Goal: Task Accomplishment & Management: Manage account settings

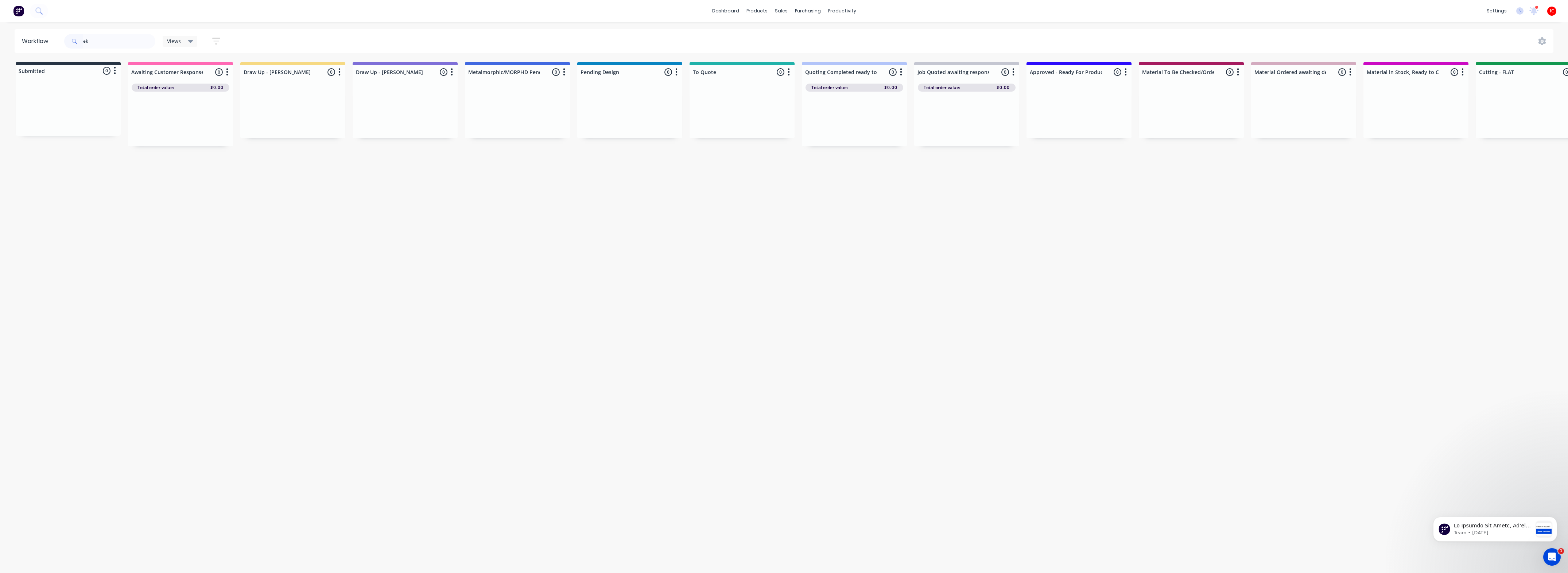
drag, startPoint x: 112, startPoint y: 42, endPoint x: 22, endPoint y: 24, distance: 91.8
click at [22, 24] on div "dashboard products sales purchasing productivity dashboard products Product Cat…" at bounding box center [784, 264] width 1568 height 529
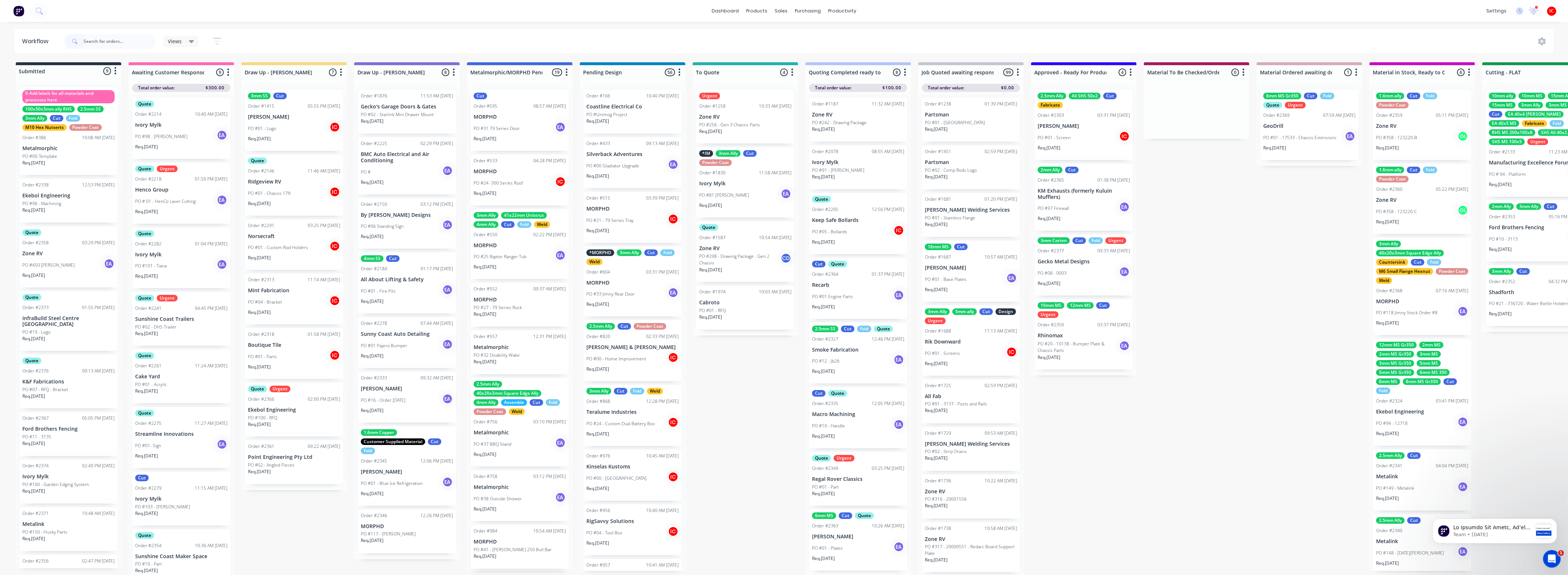
click at [313, 525] on div "Submitted 9 Status colour #273444 hex #273444 Save Cancel Summaries Total order…" at bounding box center [1508, 321] width 3027 height 517
click at [105, 42] on input "text" at bounding box center [119, 41] width 72 height 15
type input "mav"
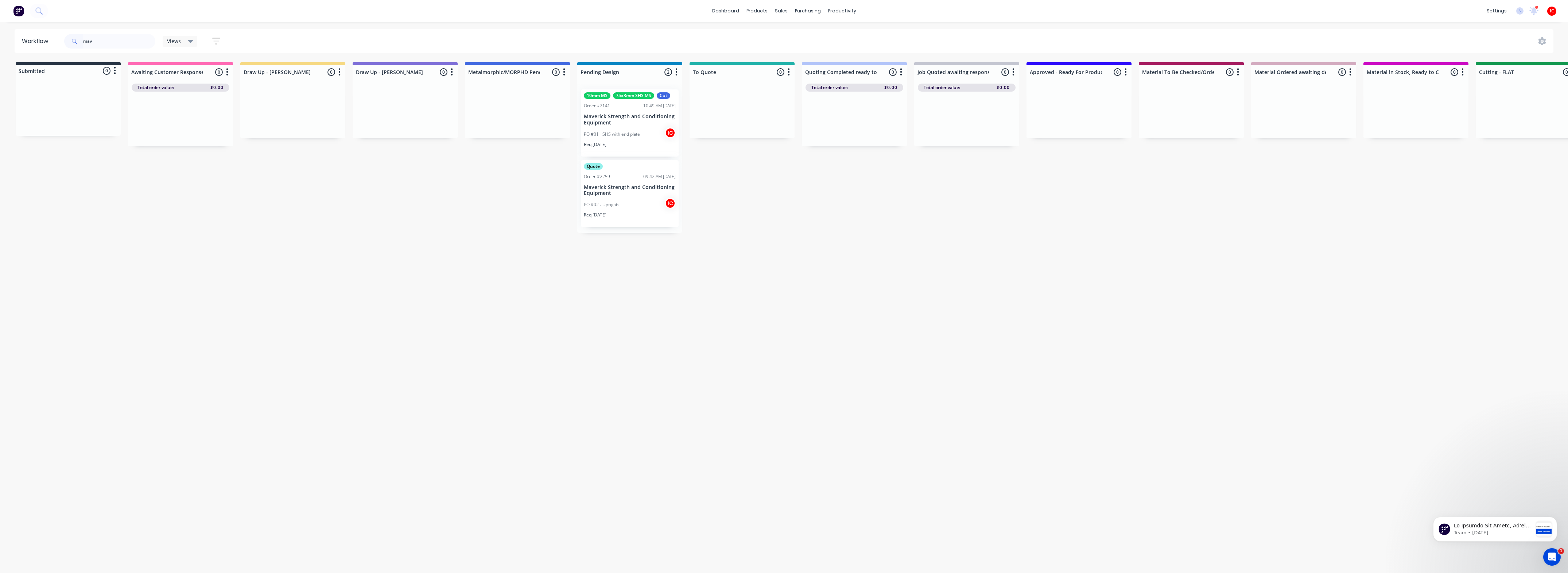
click at [457, 266] on div "Workflow mav Views Save new view None (Default) edit [PERSON_NAME] edit [PERSON…" at bounding box center [784, 293] width 1568 height 529
click at [639, 197] on div "Quote Order #2259 09:42 AM [DATE] Maverick Strength and Conditioning Equipment …" at bounding box center [630, 193] width 97 height 68
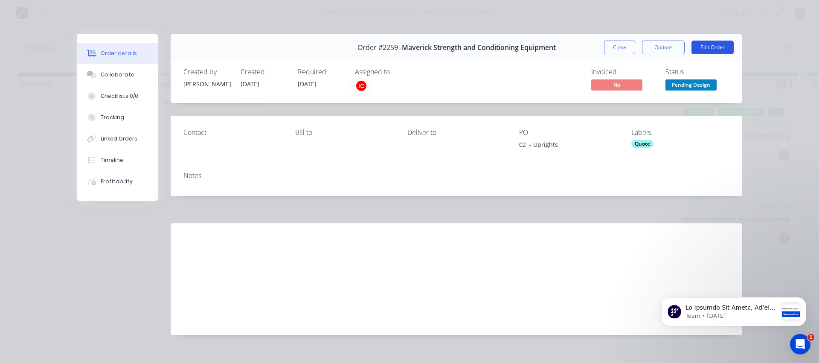
click at [713, 49] on button "Edit Order" at bounding box center [713, 48] width 42 height 14
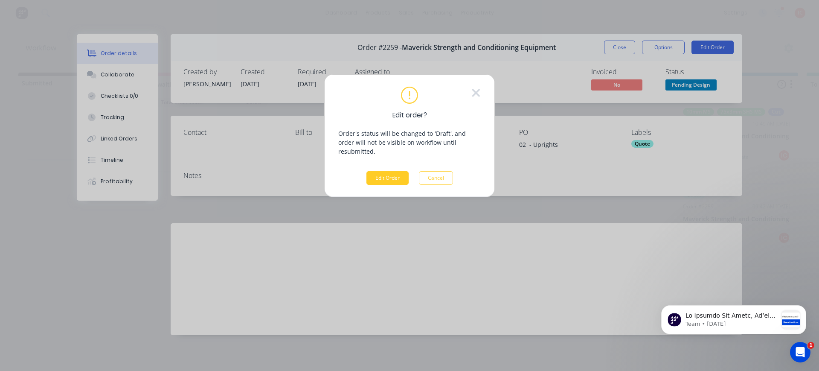
click at [388, 171] on button "Edit Order" at bounding box center [388, 178] width 42 height 14
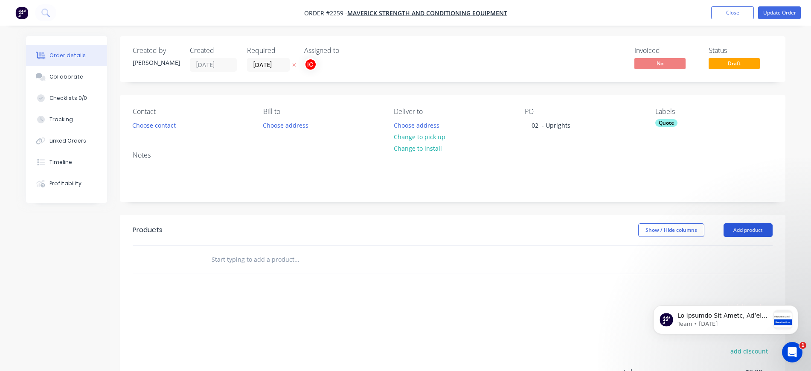
click at [754, 236] on button "Add product" at bounding box center [748, 230] width 49 height 14
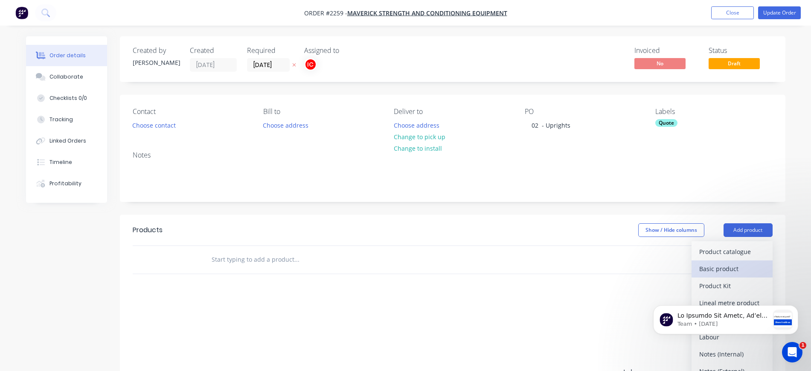
click at [737, 268] on div "Basic product" at bounding box center [732, 268] width 66 height 12
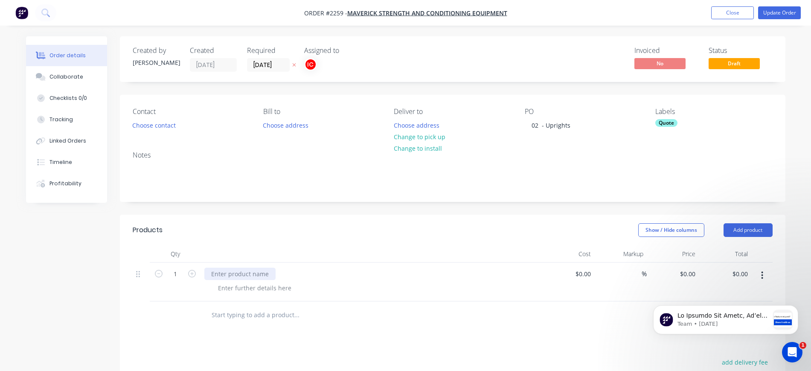
click at [263, 269] on div at bounding box center [239, 274] width 71 height 12
paste div
click at [255, 286] on div at bounding box center [254, 288] width 87 height 12
click at [191, 274] on icon "button" at bounding box center [192, 274] width 8 height 8
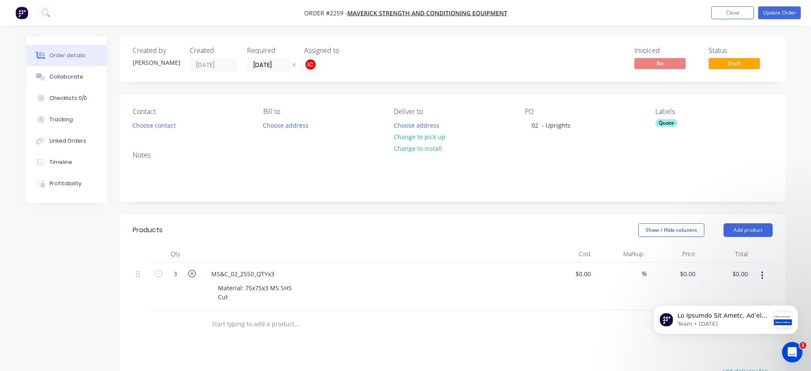
click at [191, 274] on icon "button" at bounding box center [192, 274] width 8 height 8
click at [162, 274] on icon "button" at bounding box center [159, 274] width 8 height 8
type input "3"
click at [668, 125] on div "Quote" at bounding box center [666, 123] width 22 height 8
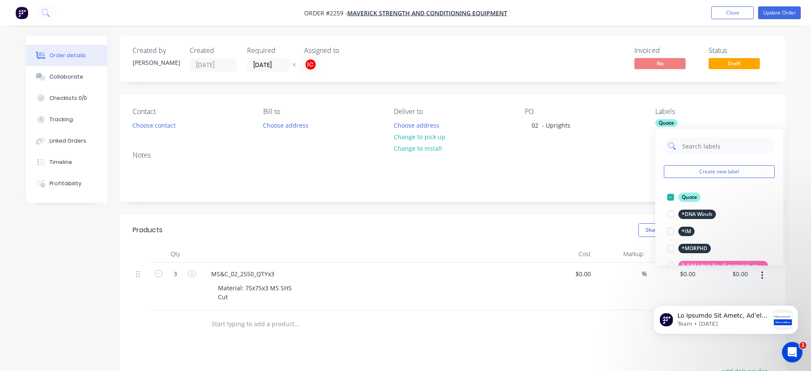
click at [707, 147] on input "text" at bounding box center [725, 145] width 89 height 17
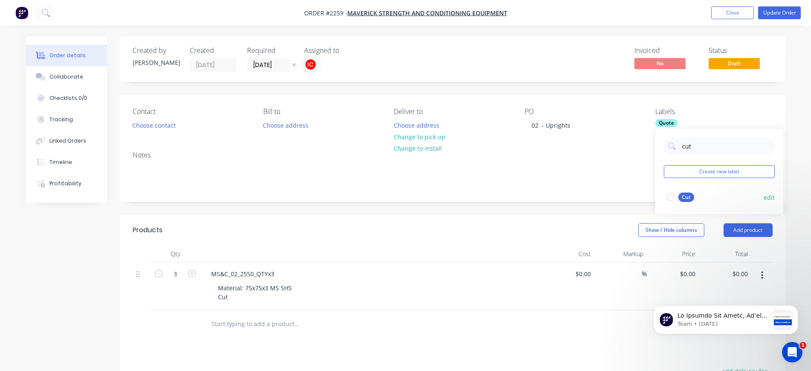
click at [678, 199] on div at bounding box center [670, 197] width 17 height 17
drag, startPoint x: 702, startPoint y: 145, endPoint x: 662, endPoint y: 146, distance: 39.7
click at [662, 146] on div "cut Create new label Cut edit" at bounding box center [719, 171] width 128 height 85
drag, startPoint x: 733, startPoint y: 146, endPoint x: 656, endPoint y: 145, distance: 76.8
click at [656, 145] on div "shs 75 Create new label" at bounding box center [719, 163] width 128 height 68
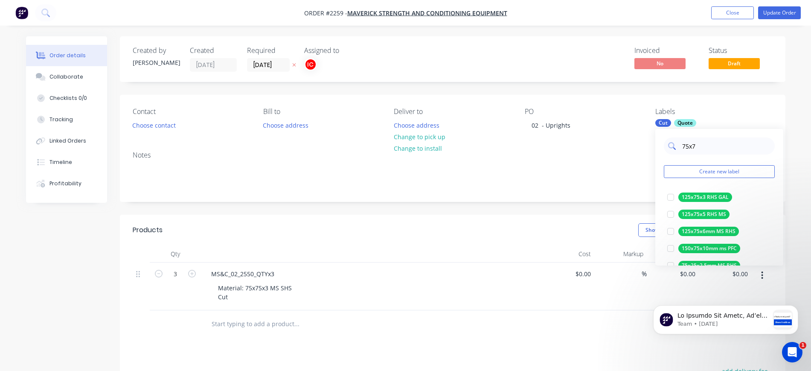
type input "75x75"
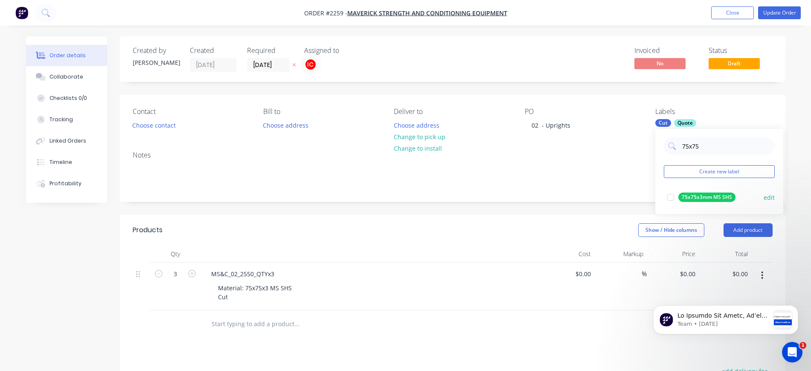
click at [672, 197] on div at bounding box center [670, 197] width 17 height 17
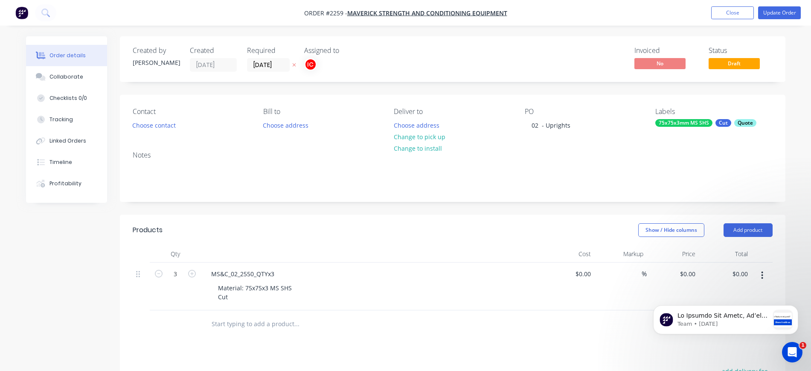
click at [605, 151] on div "Notes" at bounding box center [453, 155] width 640 height 8
click at [66, 77] on div "Collaborate" at bounding box center [66, 77] width 34 height 8
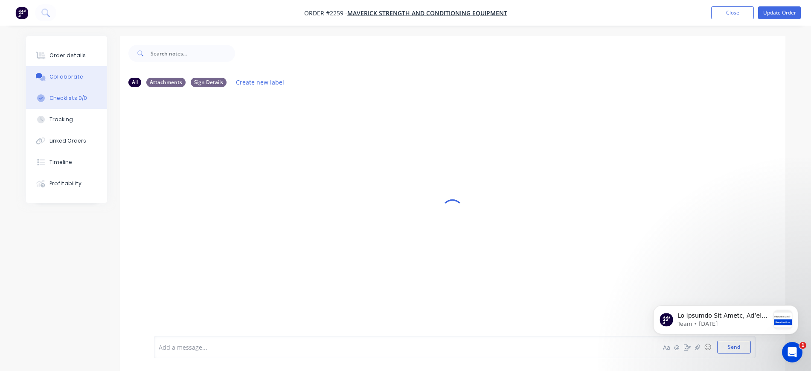
click at [71, 100] on div "Checklists 0/0" at bounding box center [68, 98] width 38 height 8
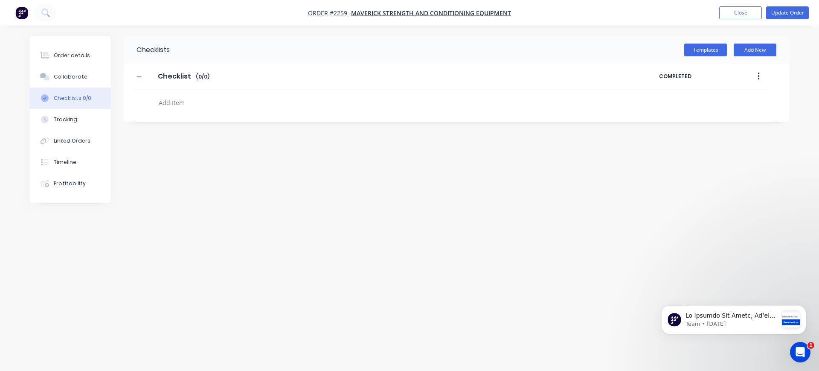
click at [172, 99] on textarea at bounding box center [360, 102] width 410 height 12
type textarea "x"
type textarea "C"
type textarea "x"
type textarea "CU"
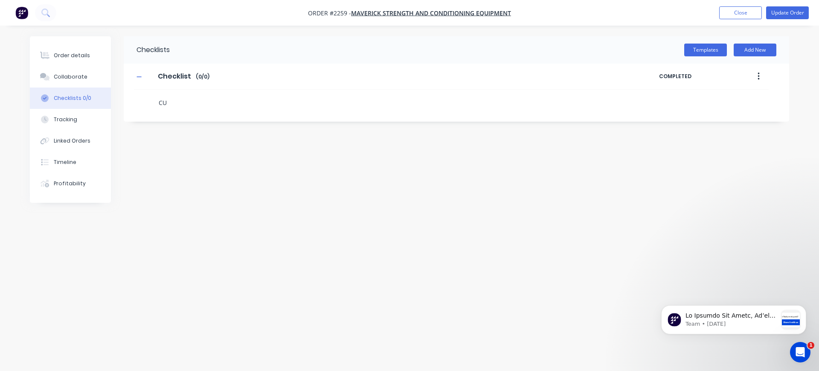
type textarea "x"
type textarea "CUT"
type textarea "x"
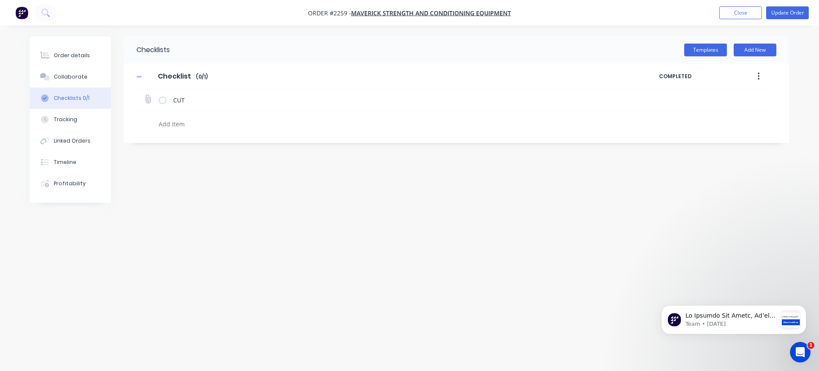
type textarea "x"
click at [147, 99] on icon at bounding box center [148, 99] width 12 height 12
click at [144, 95] on input "file" at bounding box center [144, 95] width 0 height 0
type input "C:\fakepath\MS&C_02_Master_V3.PDF"
type textarea "x"
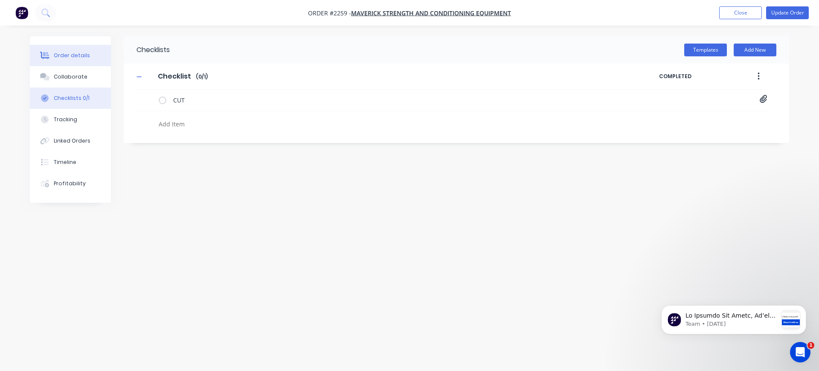
click at [56, 55] on div "Order details" at bounding box center [72, 56] width 36 height 8
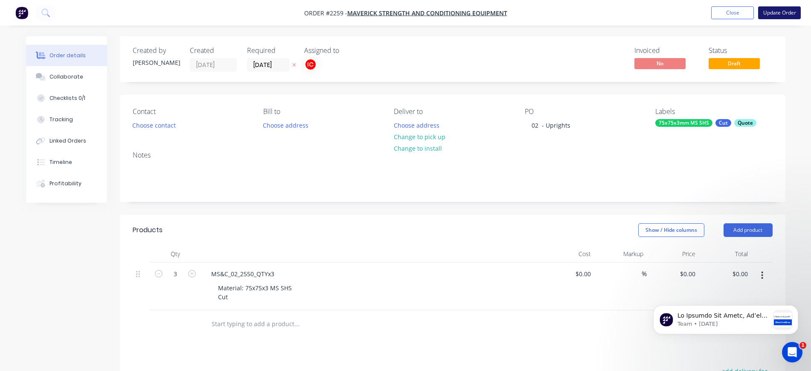
click at [790, 8] on button "Update Order" at bounding box center [779, 12] width 43 height 13
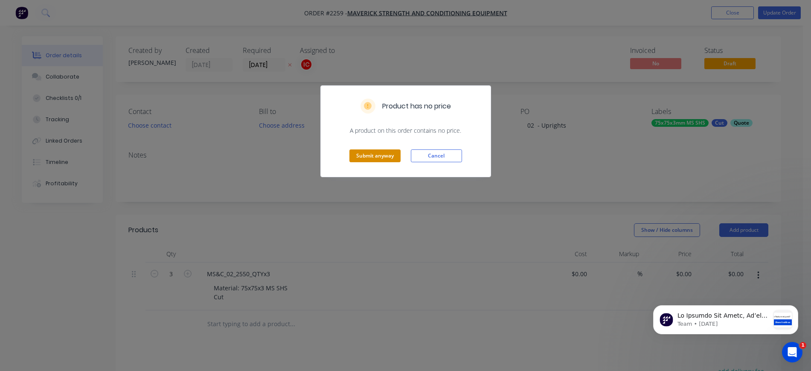
click at [369, 158] on button "Submit anyway" at bounding box center [374, 155] width 51 height 13
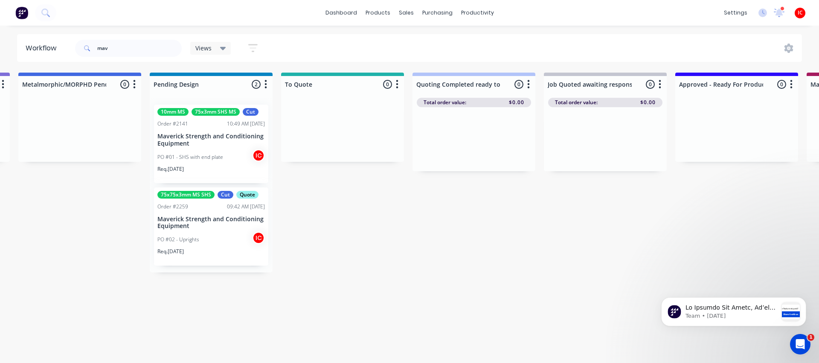
scroll to position [0, 623]
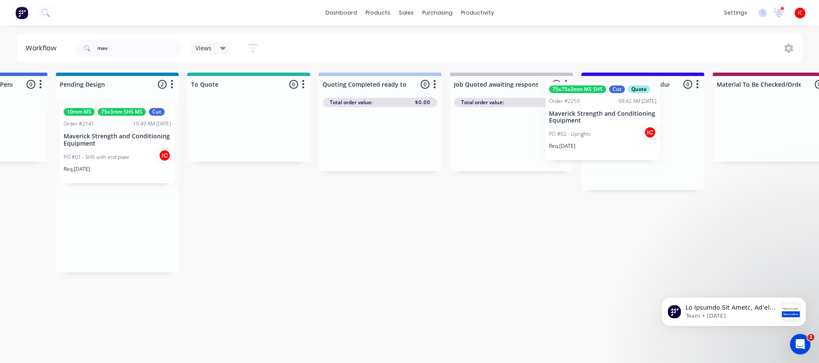
drag, startPoint x: 116, startPoint y: 218, endPoint x: 615, endPoint y: 115, distance: 508.9
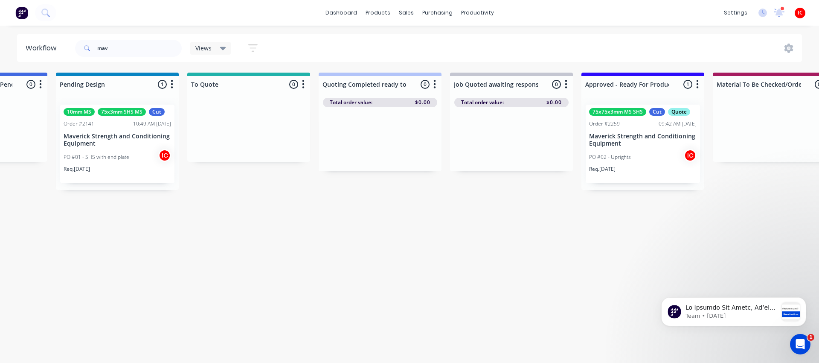
click at [656, 163] on div "PO #02 - Uprights IC" at bounding box center [643, 157] width 108 height 16
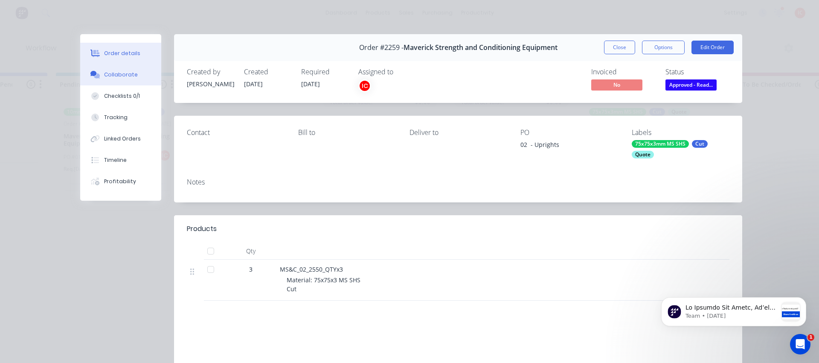
click at [128, 71] on div "Collaborate" at bounding box center [121, 75] width 34 height 8
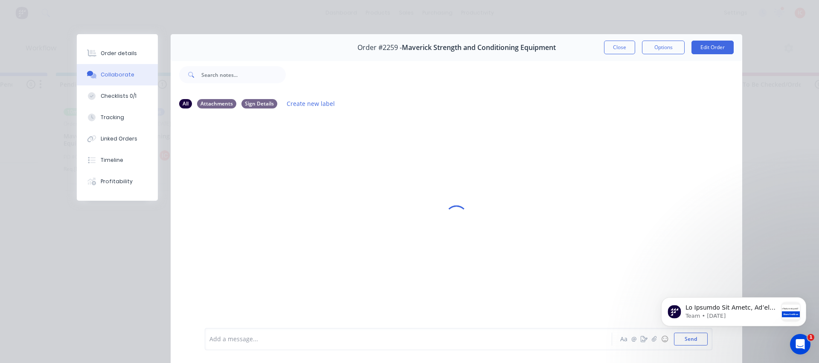
click at [318, 339] on div at bounding box center [396, 339] width 373 height 9
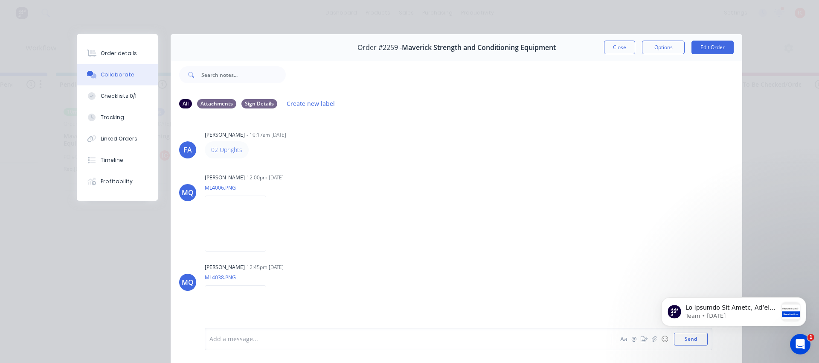
scroll to position [10, 0]
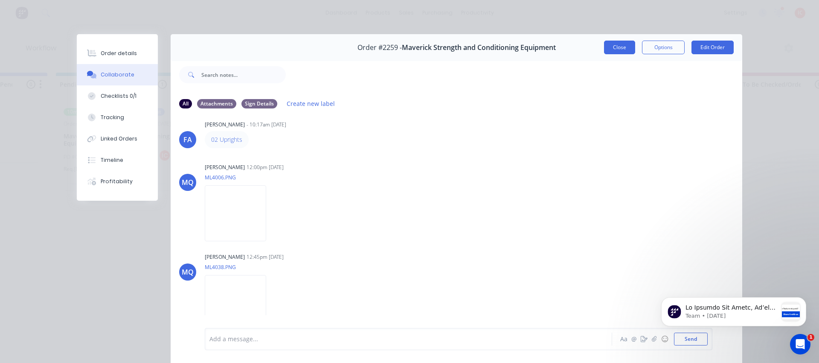
click at [627, 49] on button "Close" at bounding box center [619, 48] width 31 height 14
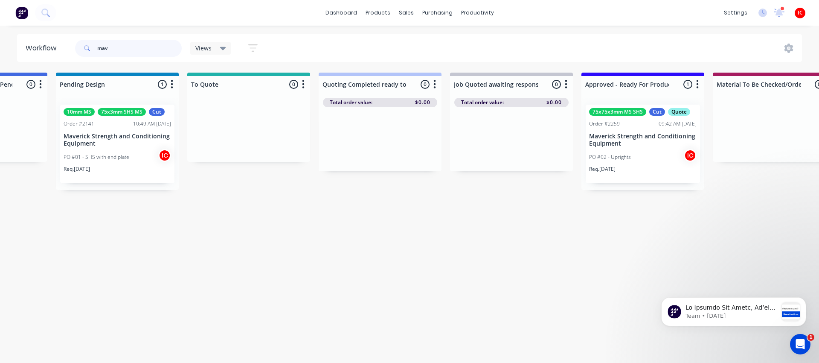
drag, startPoint x: 135, startPoint y: 51, endPoint x: 43, endPoint y: 47, distance: 92.2
click at [44, 47] on header "Workflow mav Views Save new view None (Default) edit [PERSON_NAME] edit [PERSON…" at bounding box center [410, 48] width 786 height 28
